Goal: Task Accomplishment & Management: Manage account settings

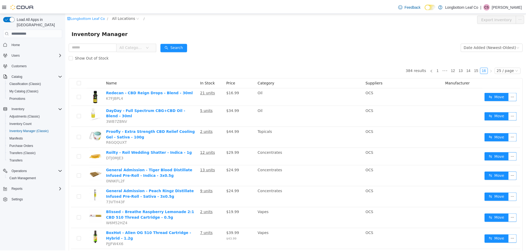
scroll to position [33, 0]
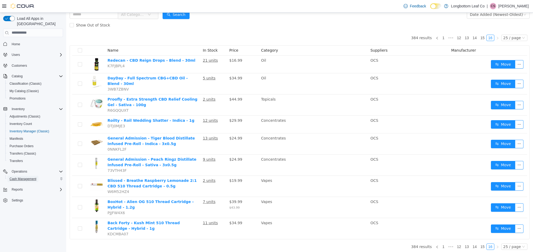
click at [33, 177] on span "Cash Management" at bounding box center [23, 179] width 27 height 4
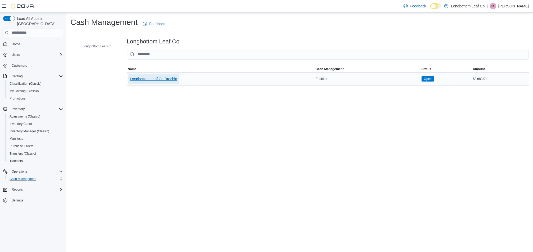
click at [148, 79] on span "Longbottom Leaf Co Brechin" at bounding box center [153, 78] width 47 height 5
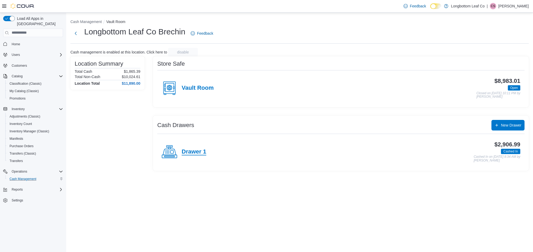
click at [198, 152] on h4 "Drawer 1" at bounding box center [193, 151] width 25 height 7
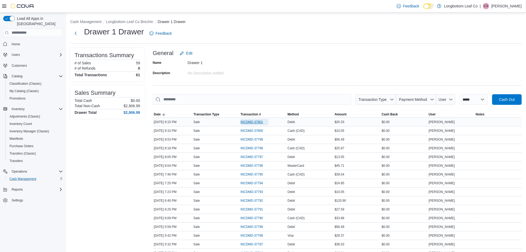
click at [249, 120] on span "INCDMD-37801" at bounding box center [252, 122] width 22 height 4
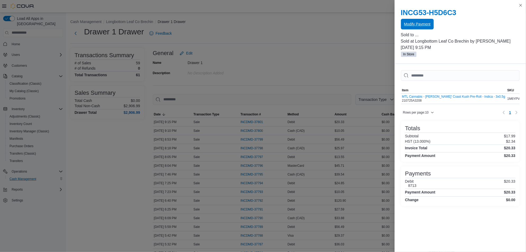
click at [421, 25] on span "Modify Payment" at bounding box center [417, 23] width 26 height 5
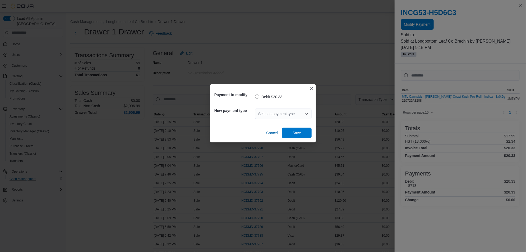
click at [307, 113] on icon "Open list of options" at bounding box center [306, 114] width 4 height 4
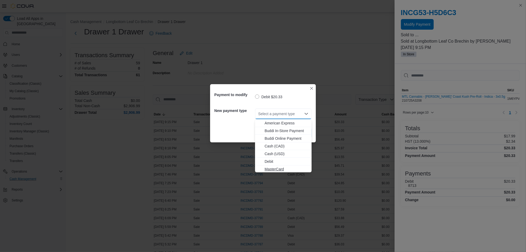
click at [276, 167] on span "MasterCard" at bounding box center [287, 168] width 44 height 5
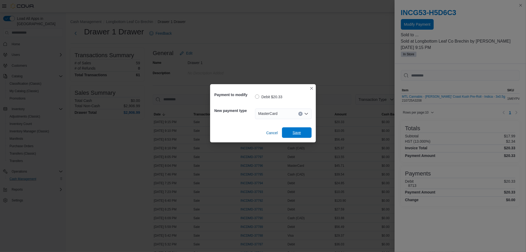
click at [295, 132] on span "Save" at bounding box center [297, 132] width 8 height 5
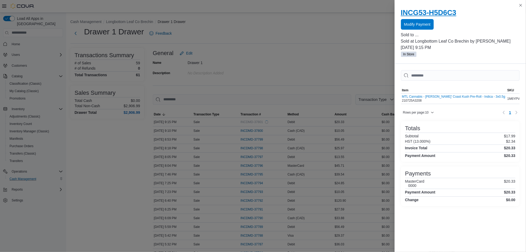
click at [460, 10] on h2 "INCG53-H5D6C3" at bounding box center [460, 12] width 119 height 8
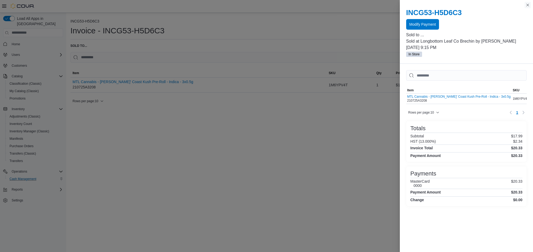
click at [529, 5] on button "Close this dialog" at bounding box center [527, 5] width 6 height 6
